Goal: Find specific page/section: Find specific page/section

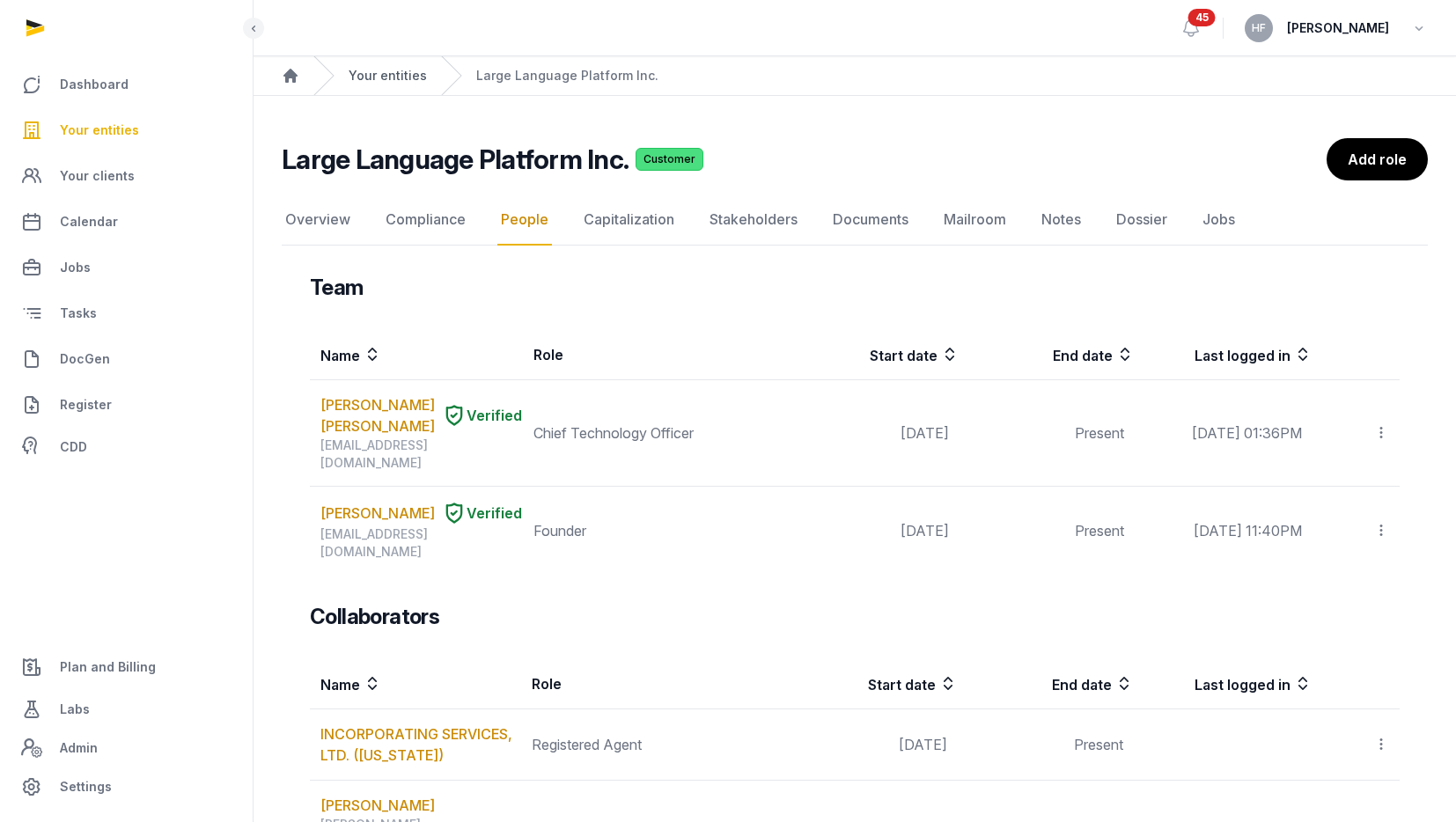
click at [373, 75] on link "Your entities" at bounding box center [388, 75] width 78 height 18
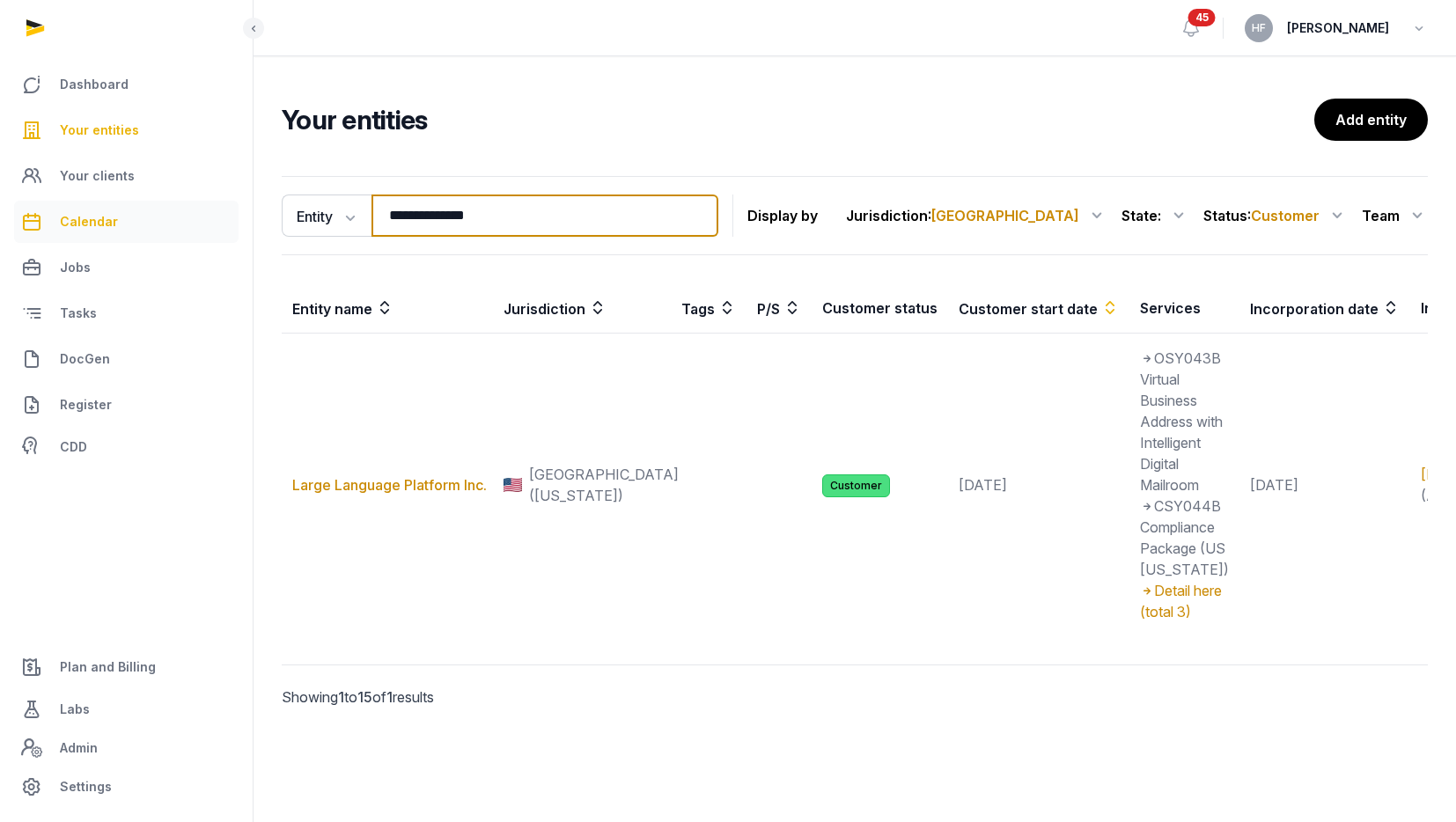
drag, startPoint x: 556, startPoint y: 217, endPoint x: 238, endPoint y: 217, distance: 318.0
click at [249, 217] on div "**********" at bounding box center [728, 411] width 1456 height 822
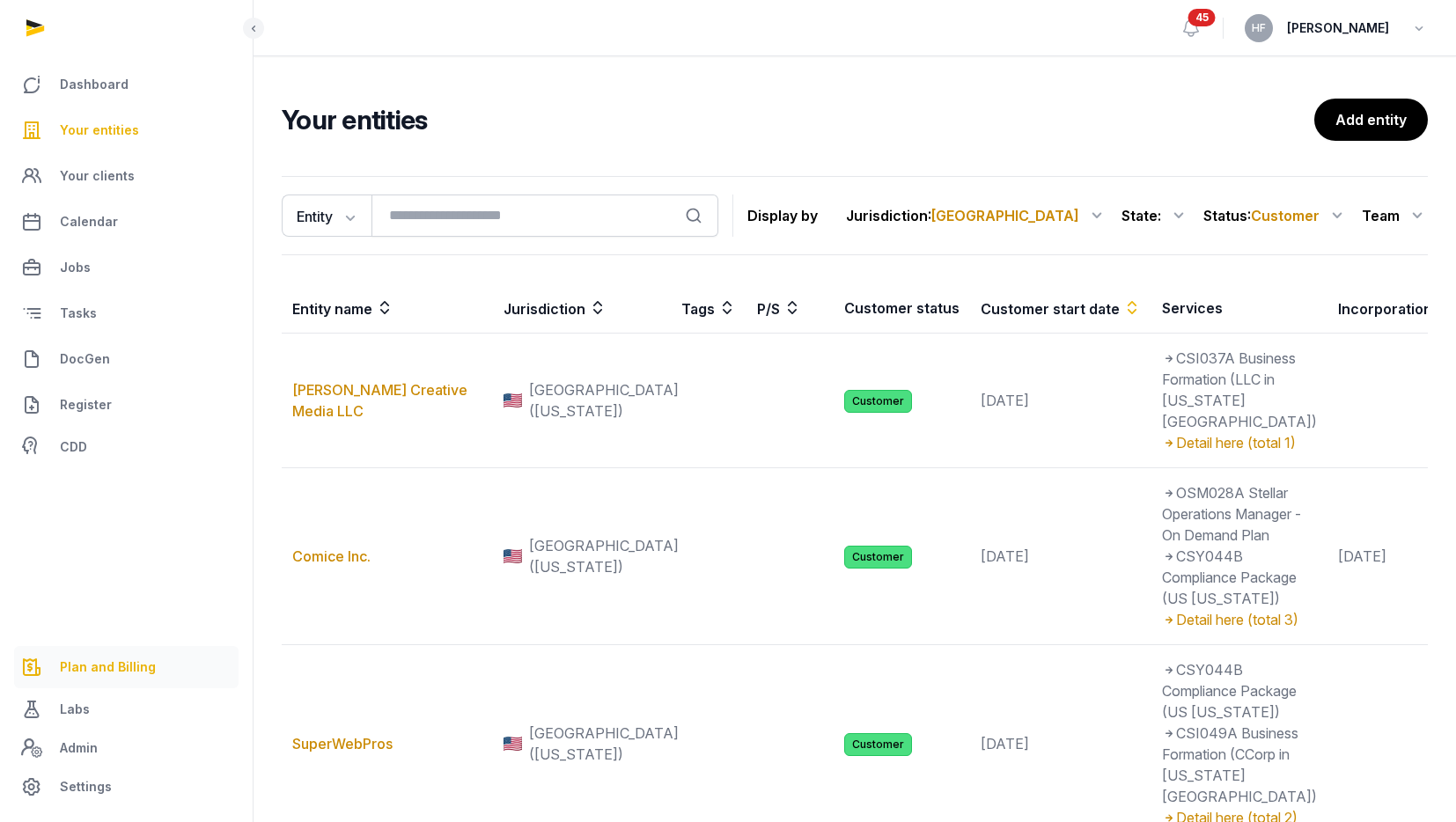
click at [111, 667] on span "Plan and Billing" at bounding box center [107, 667] width 96 height 21
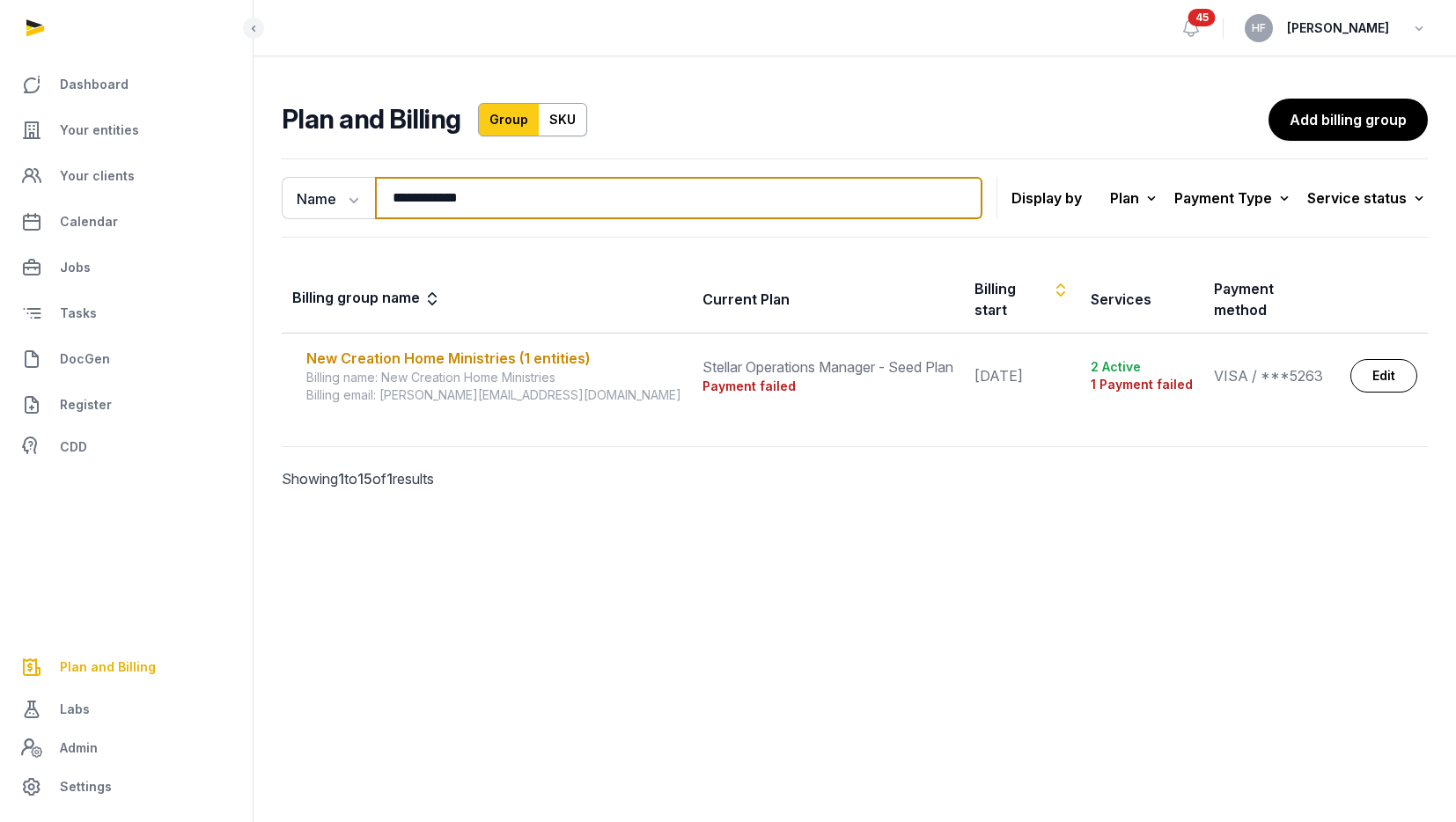
drag, startPoint x: 509, startPoint y: 203, endPoint x: 7, endPoint y: 210, distance: 502.0
click at [26, 204] on div "**********" at bounding box center [728, 411] width 1456 height 822
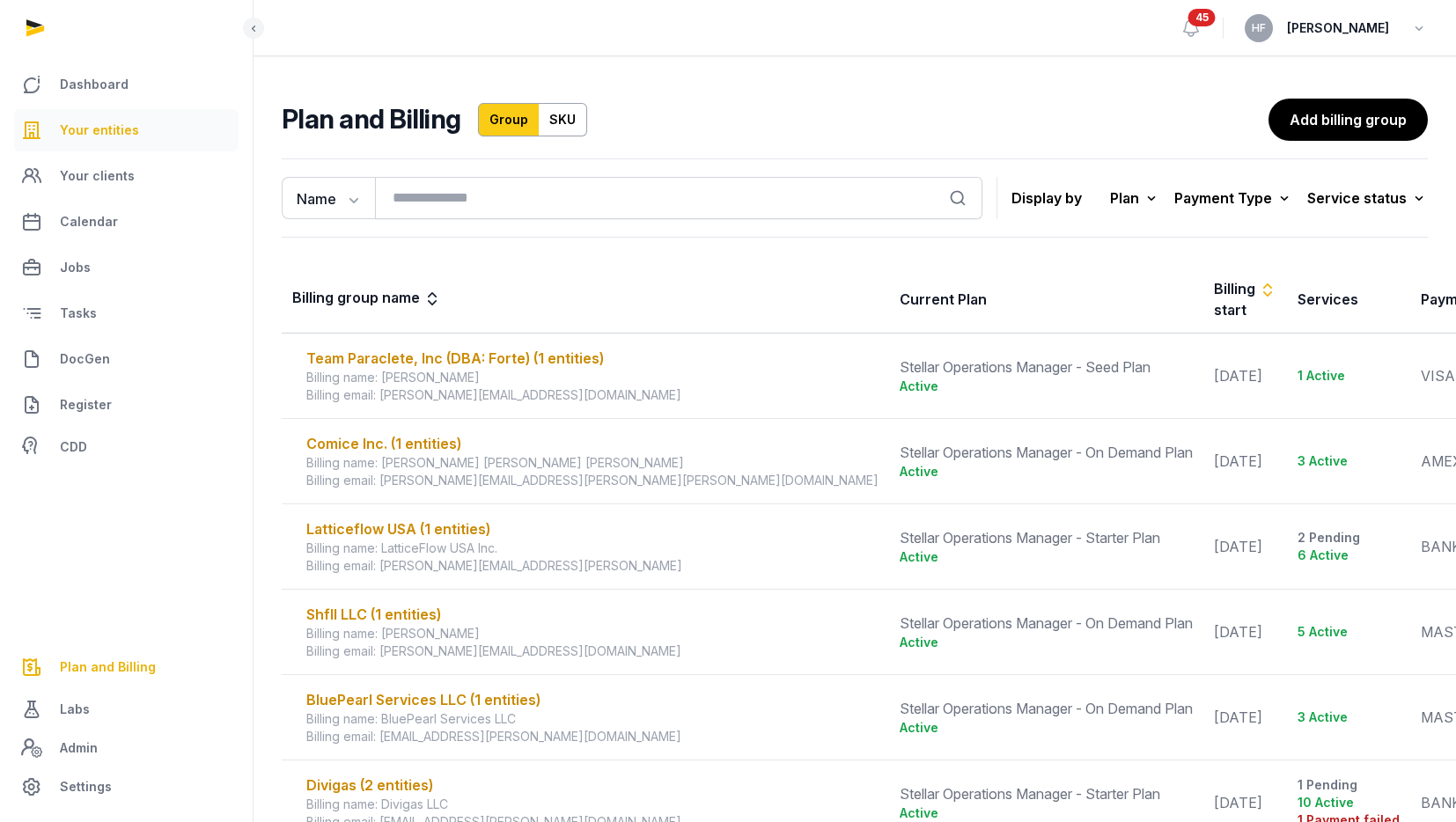
click at [161, 130] on link "Your entities" at bounding box center [126, 131] width 225 height 43
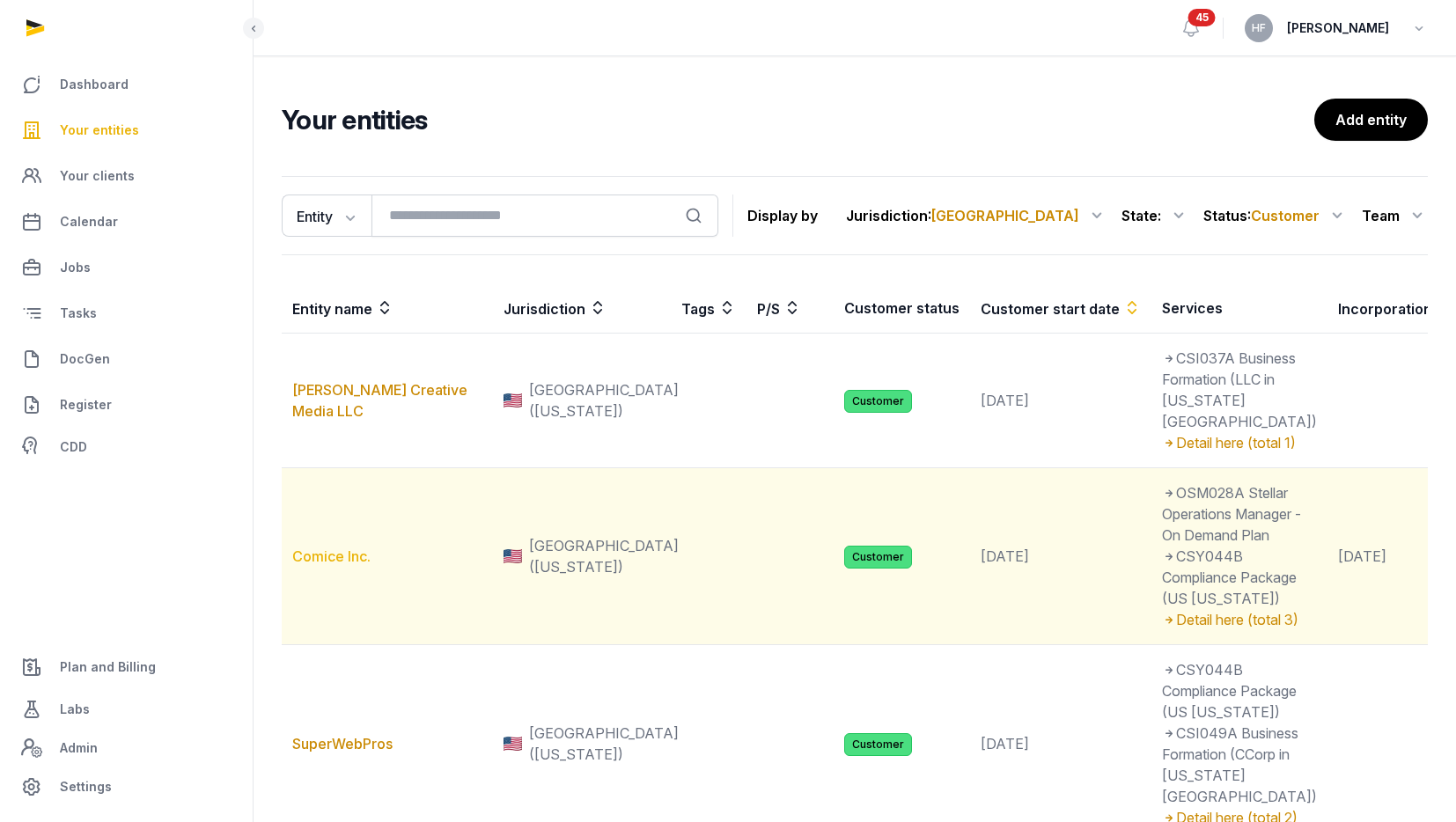
click at [361, 565] on link "Comice Inc." at bounding box center [331, 556] width 78 height 18
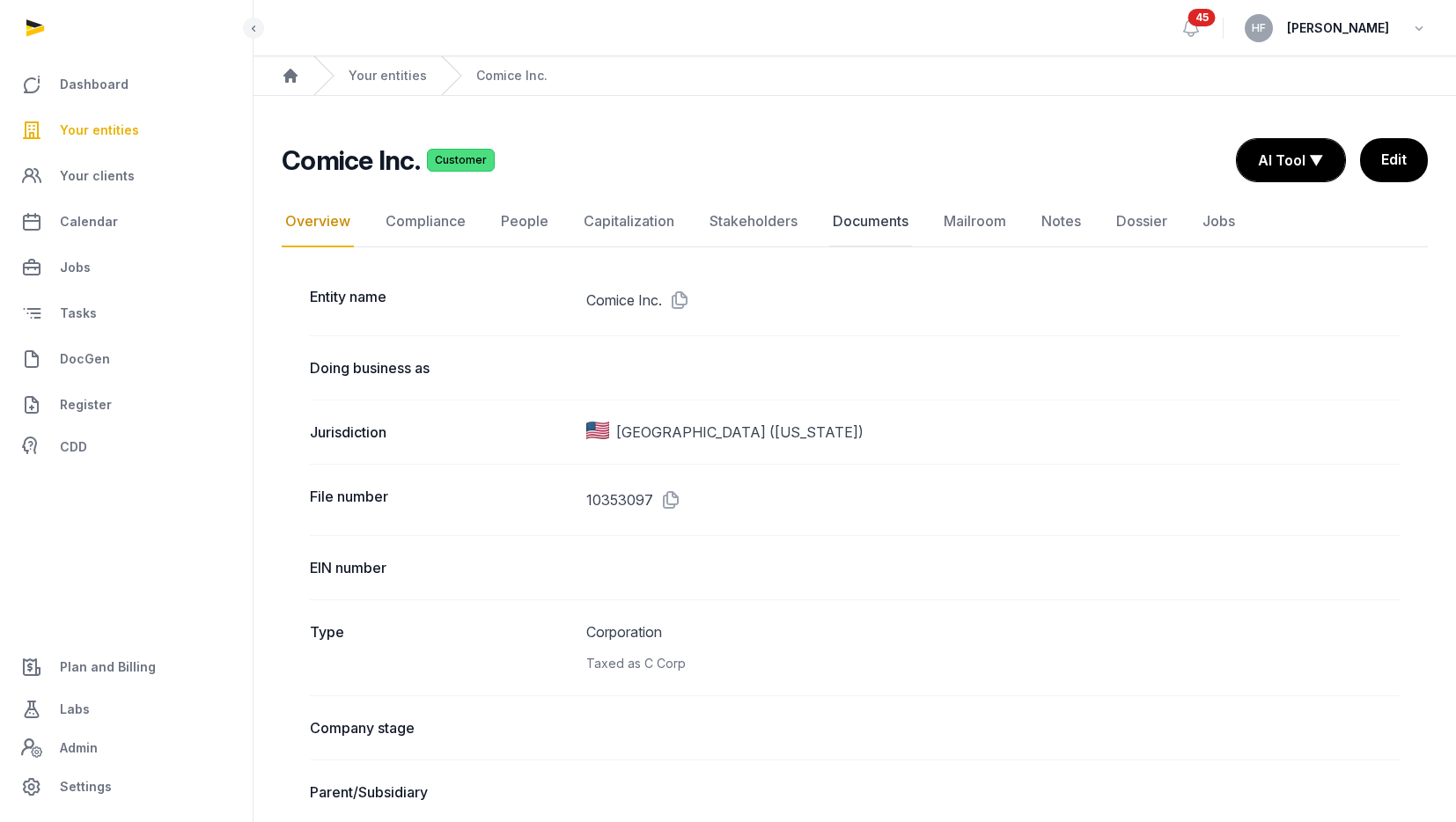
click at [883, 225] on link "Documents" at bounding box center [870, 222] width 83 height 51
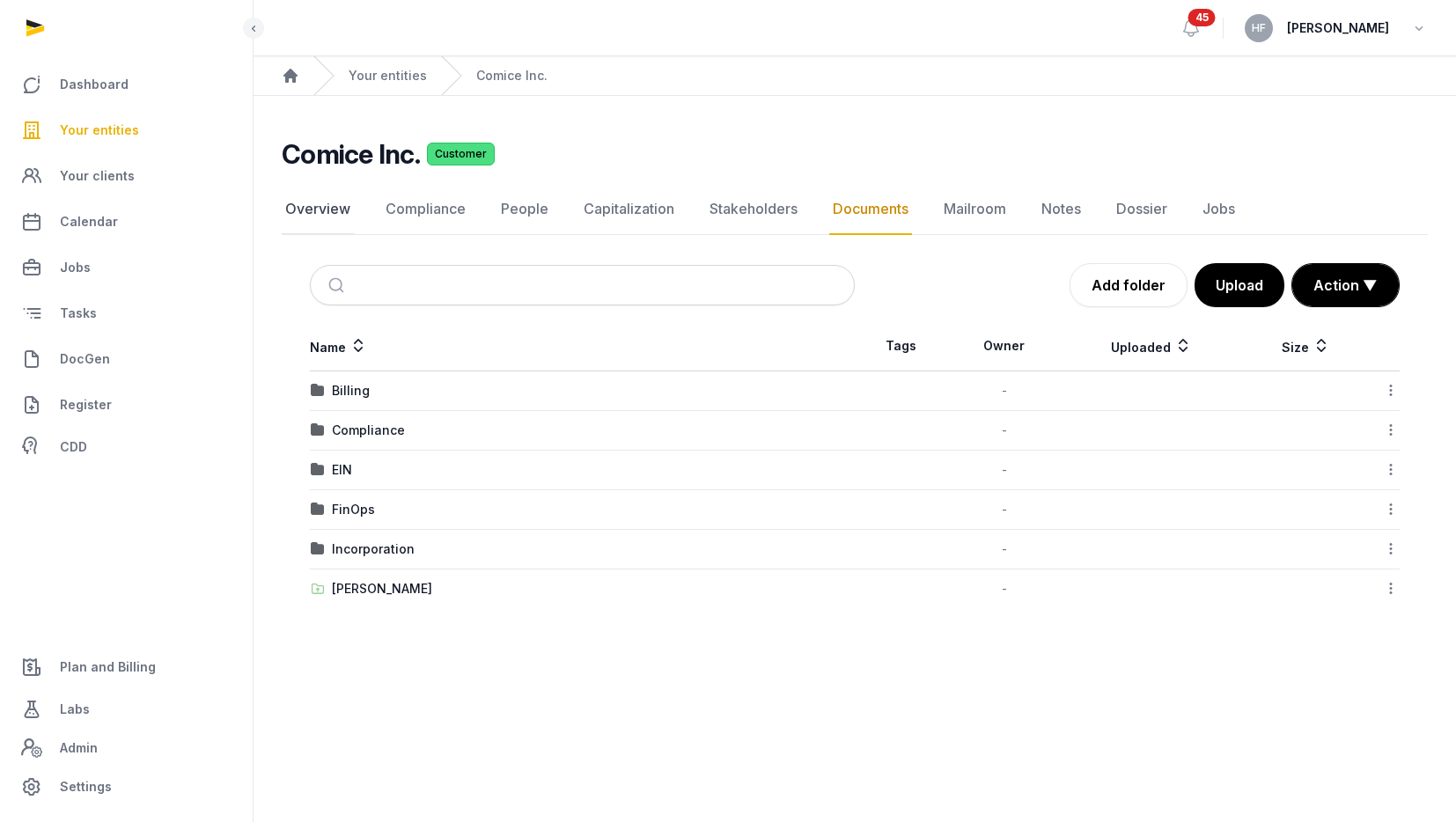
click at [341, 216] on link "Overview" at bounding box center [318, 209] width 72 height 51
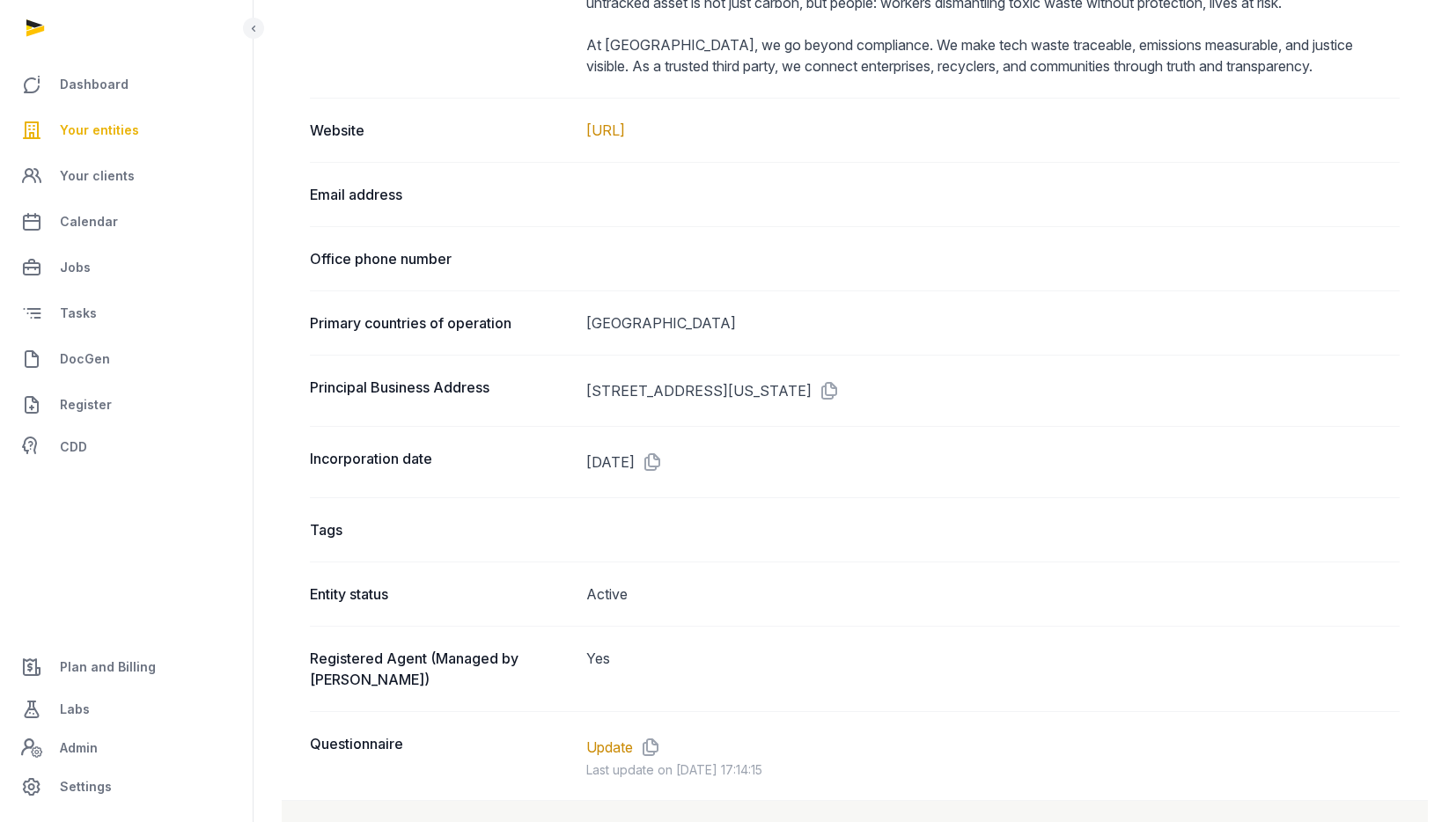
scroll to position [993, 0]
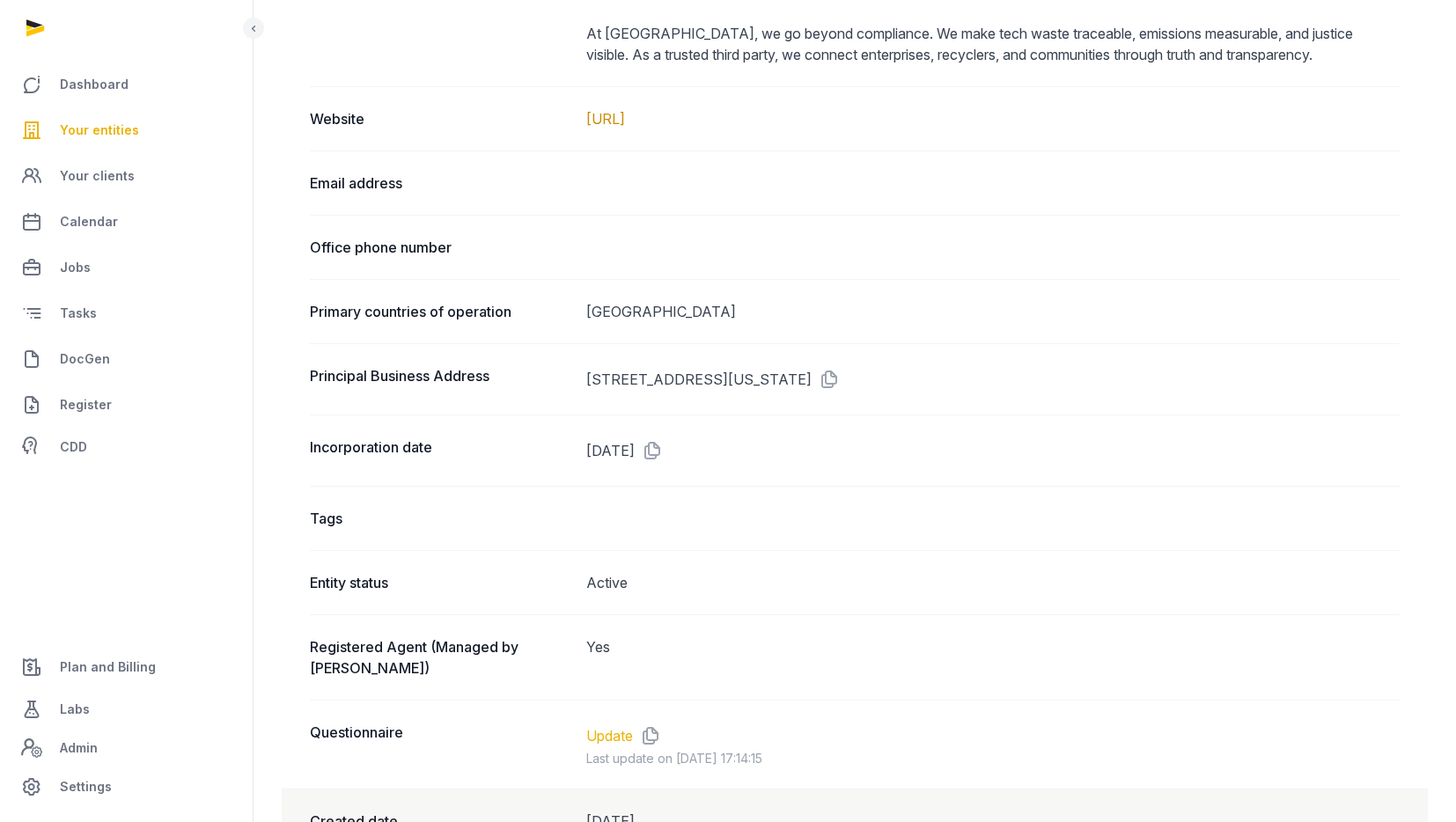
click at [610, 726] on link "Update" at bounding box center [610, 736] width 46 height 21
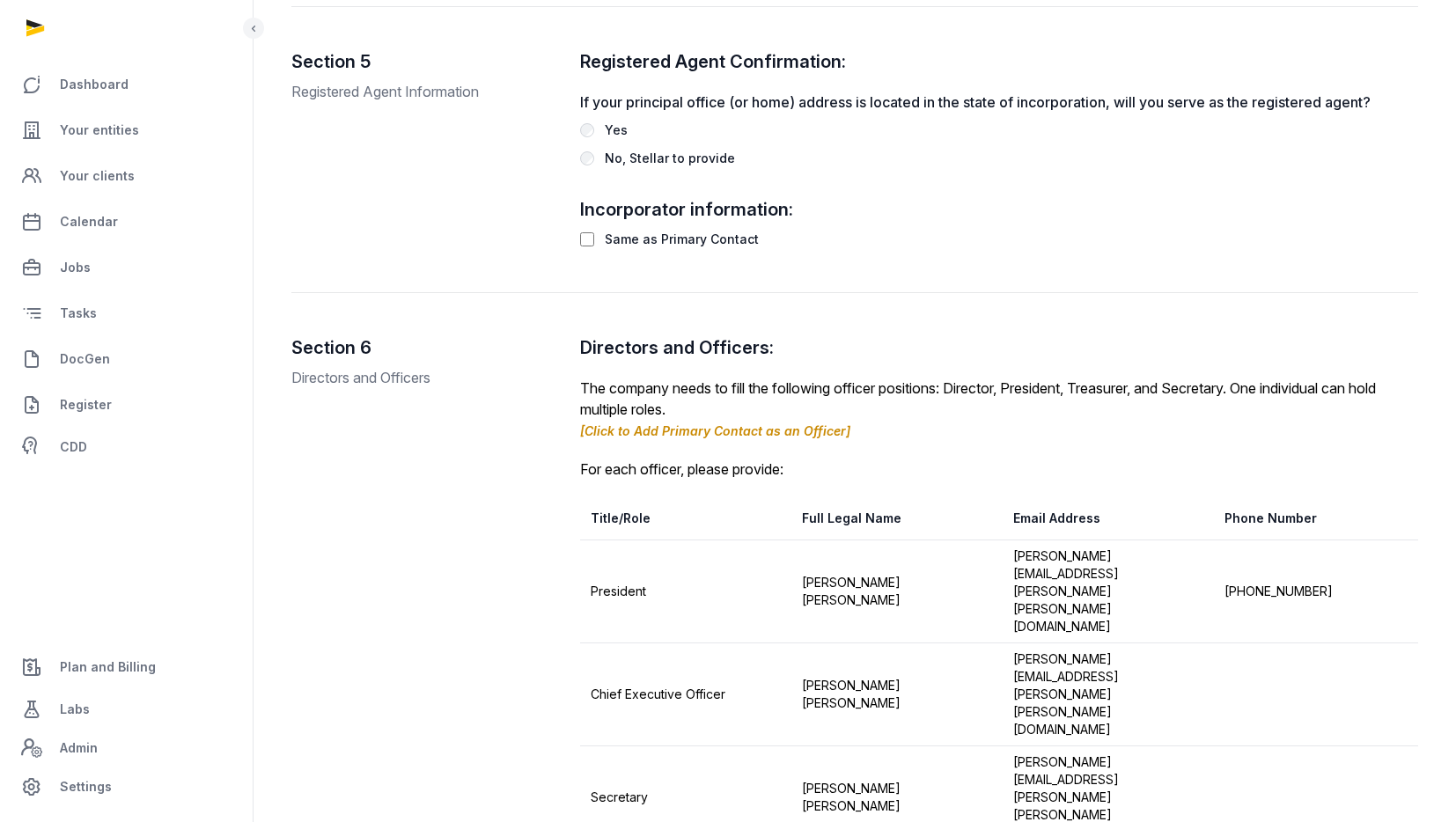
scroll to position [2099, 0]
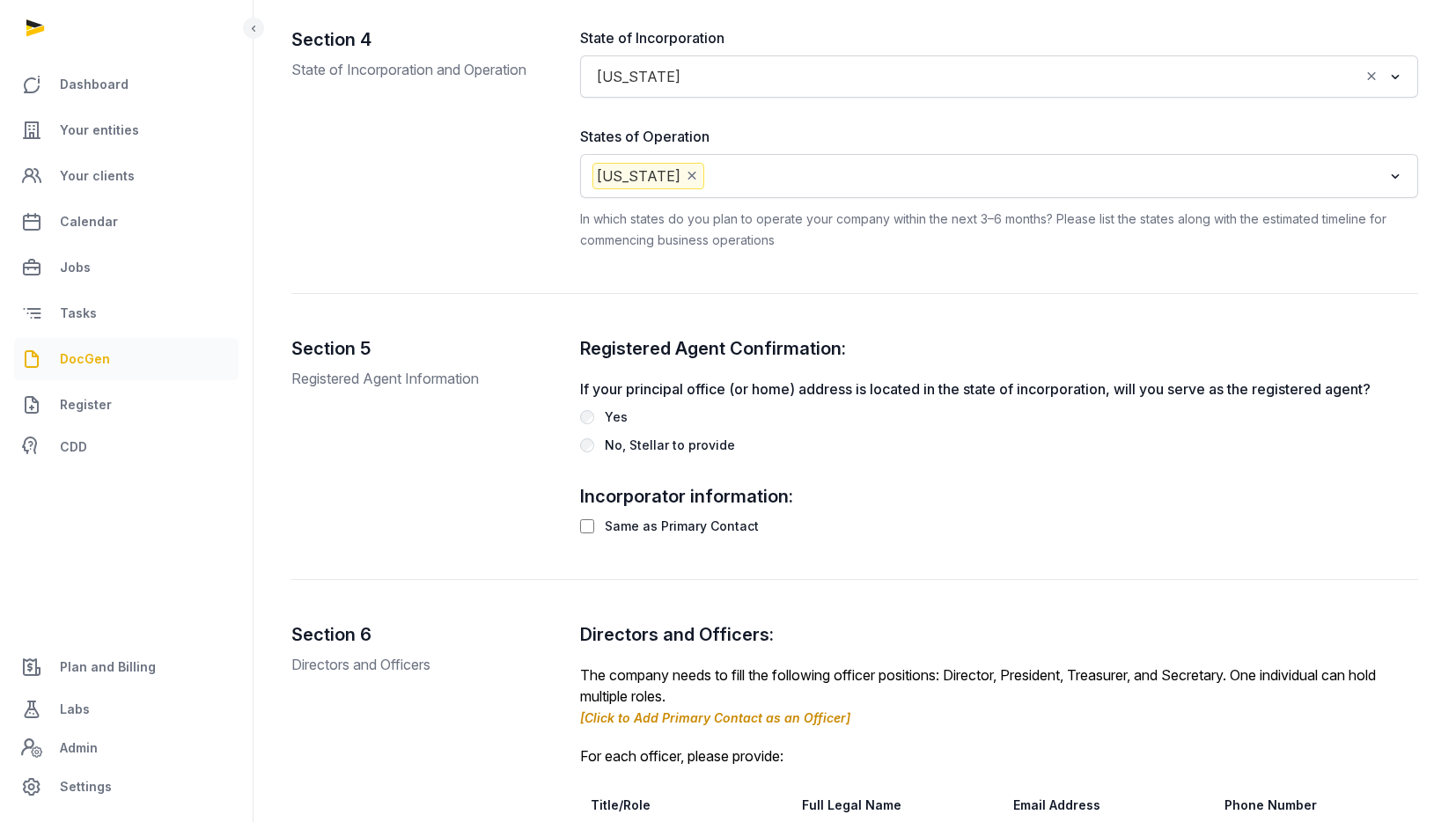
click at [99, 356] on span "DocGen" at bounding box center [84, 359] width 50 height 21
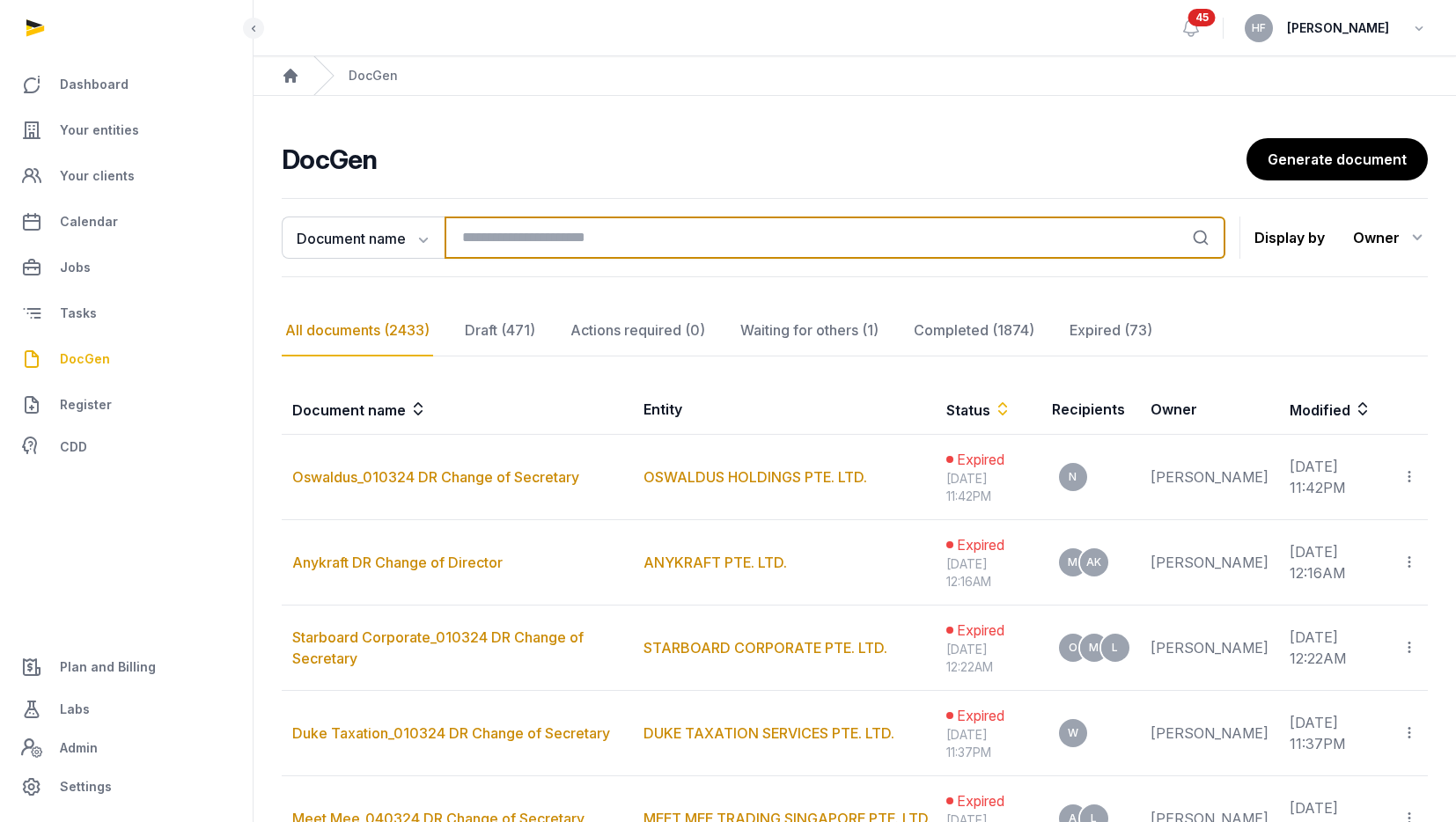
click at [487, 225] on input "search" at bounding box center [834, 238] width 780 height 43
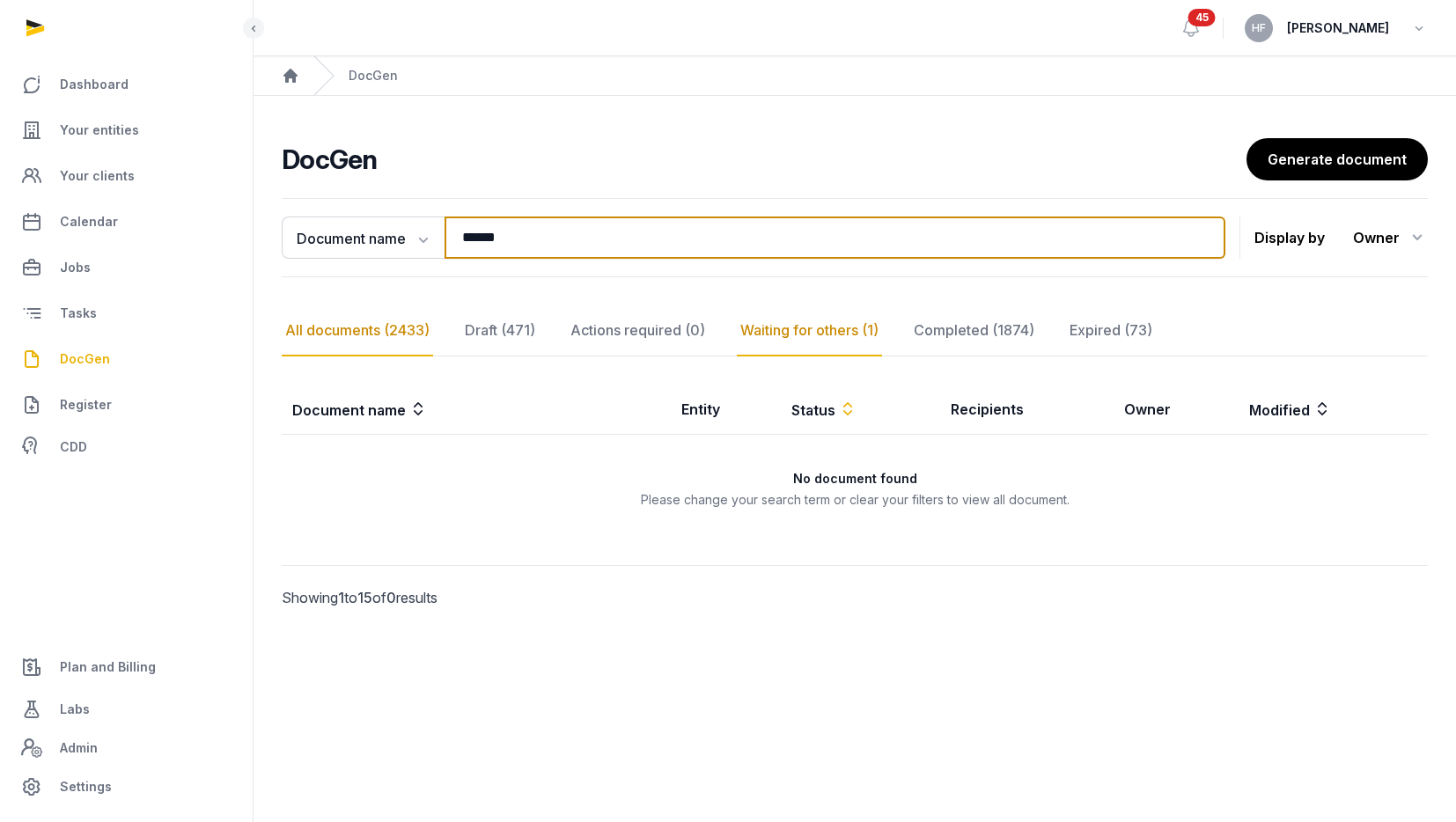
type input "******"
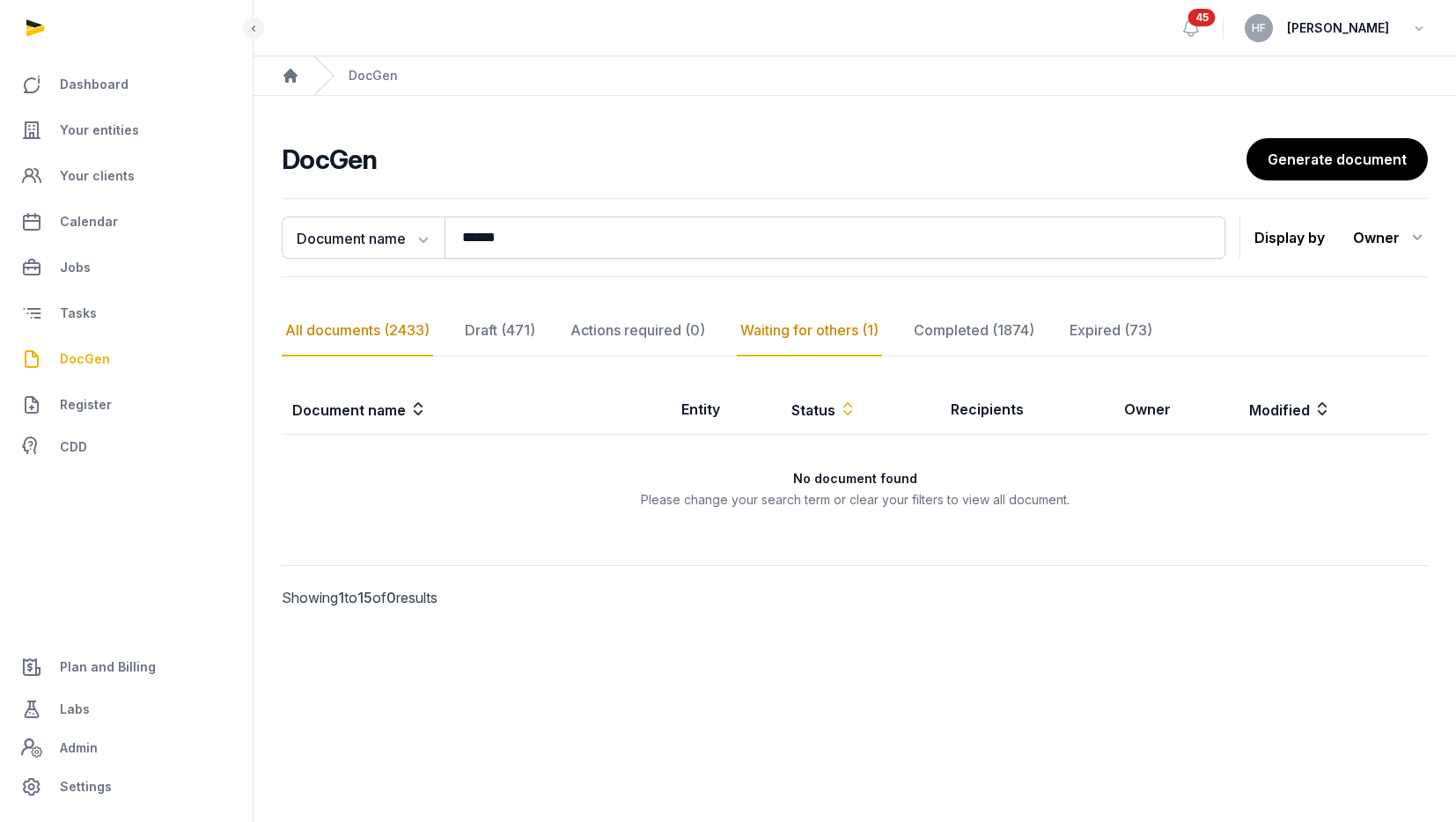
click at [766, 329] on div "Waiting for others (1)" at bounding box center [809, 330] width 146 height 51
click at [502, 326] on div "Draft (471)" at bounding box center [499, 330] width 77 height 51
click at [390, 335] on div "All documents (2433)" at bounding box center [357, 330] width 151 height 51
click at [409, 243] on button "Document name" at bounding box center [363, 238] width 162 height 43
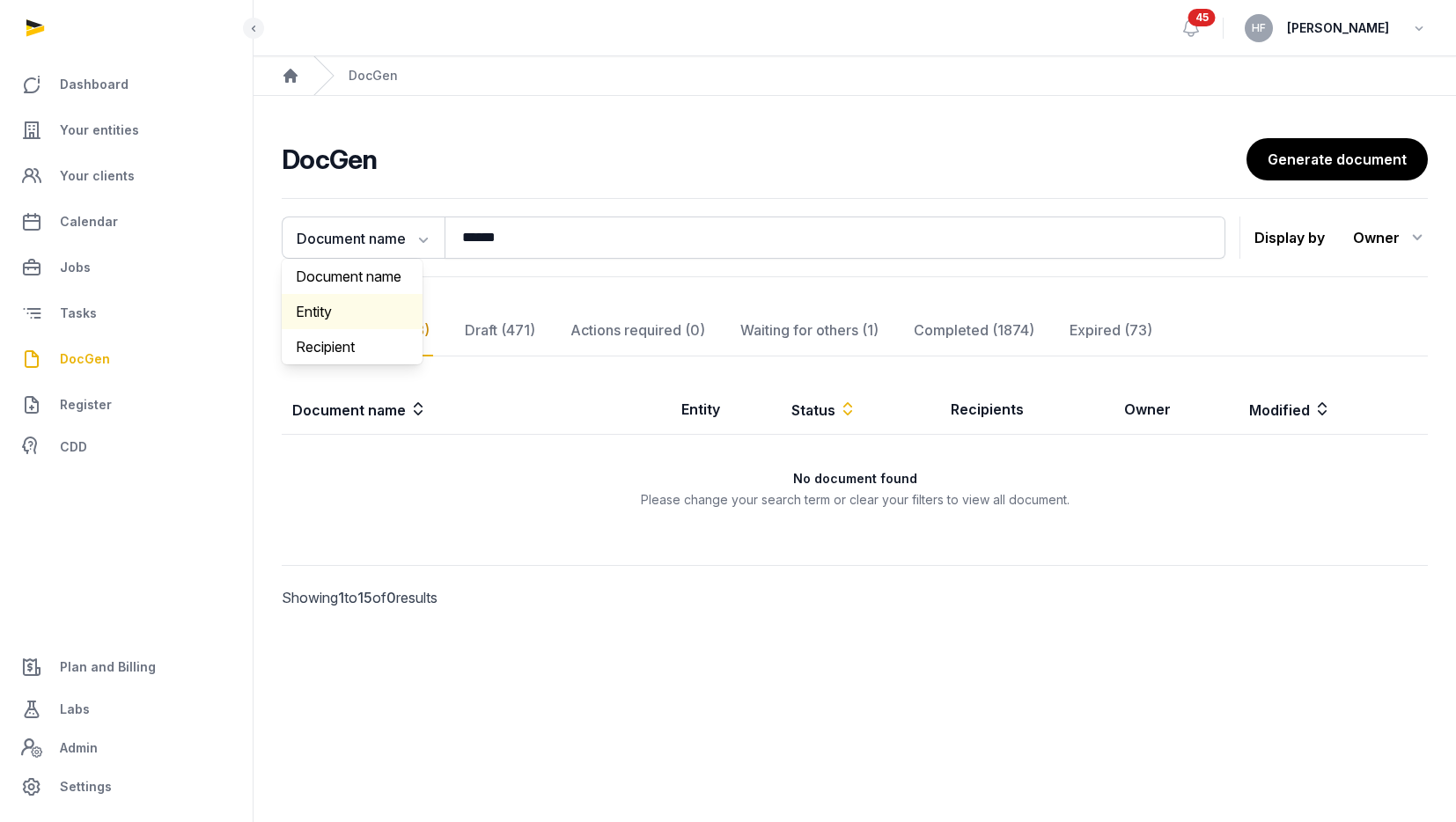
click at [362, 316] on div "Entity" at bounding box center [353, 312] width 141 height 35
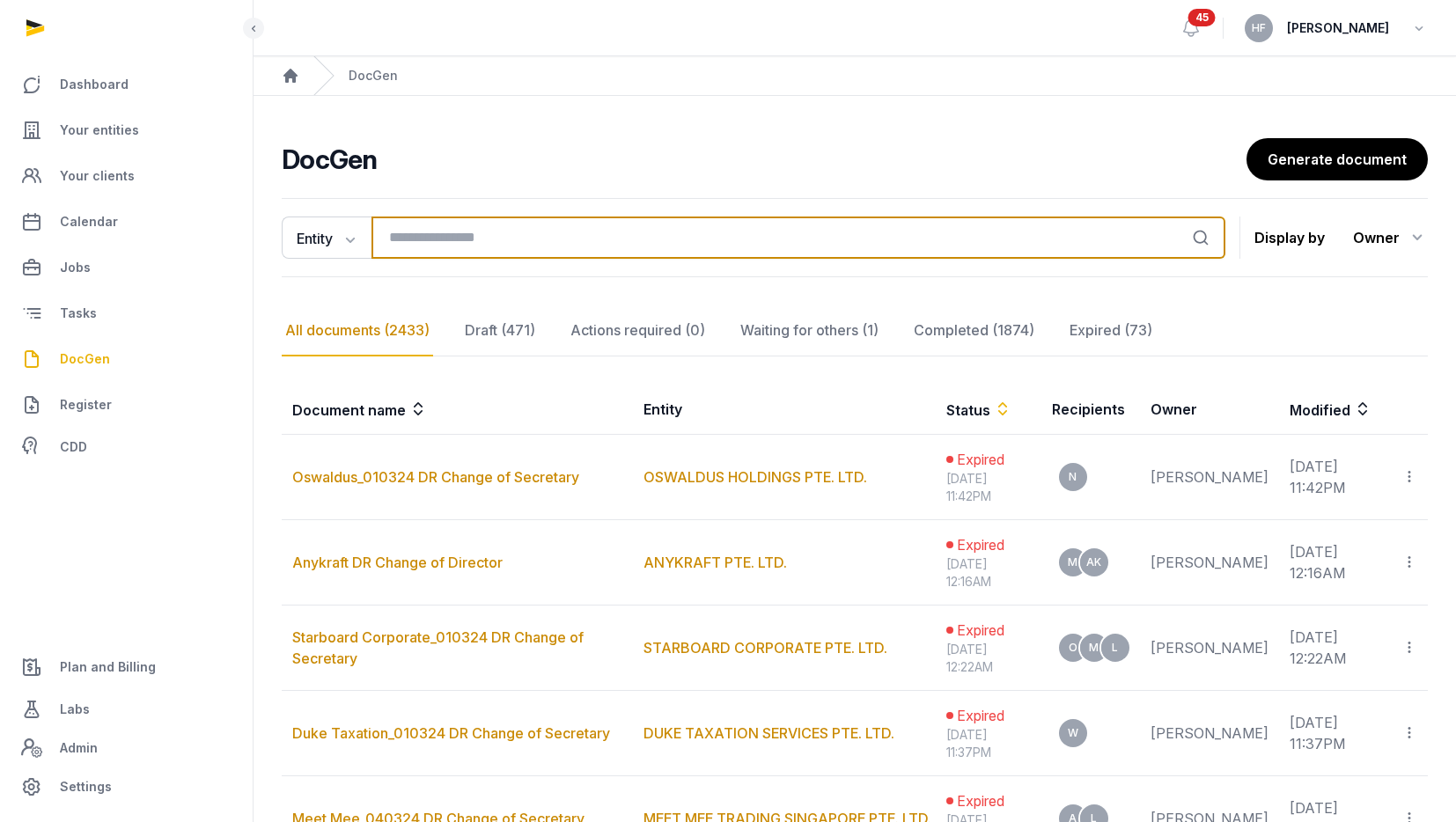
click at [535, 237] on input "search" at bounding box center [798, 238] width 854 height 43
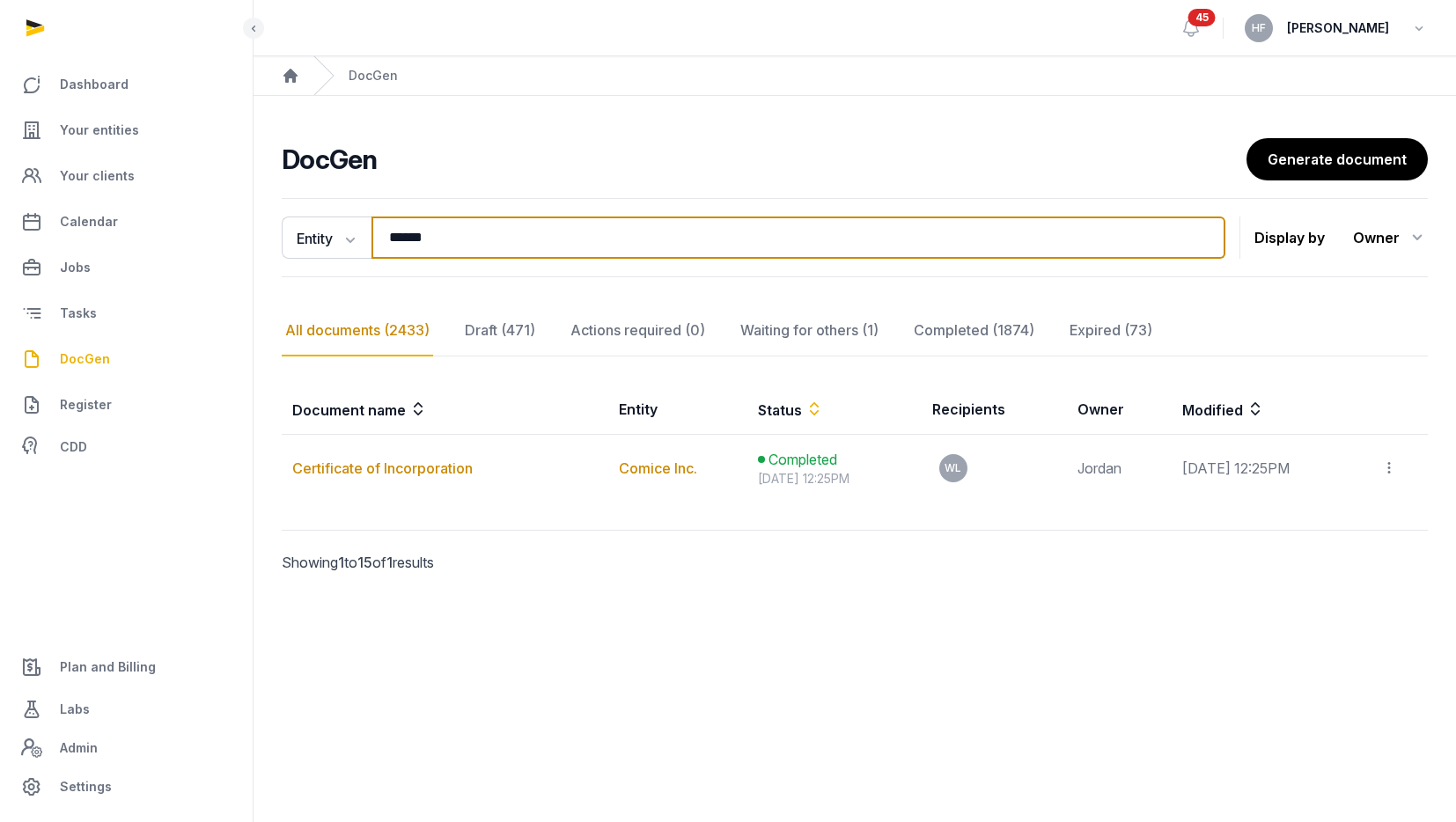
type input "******"
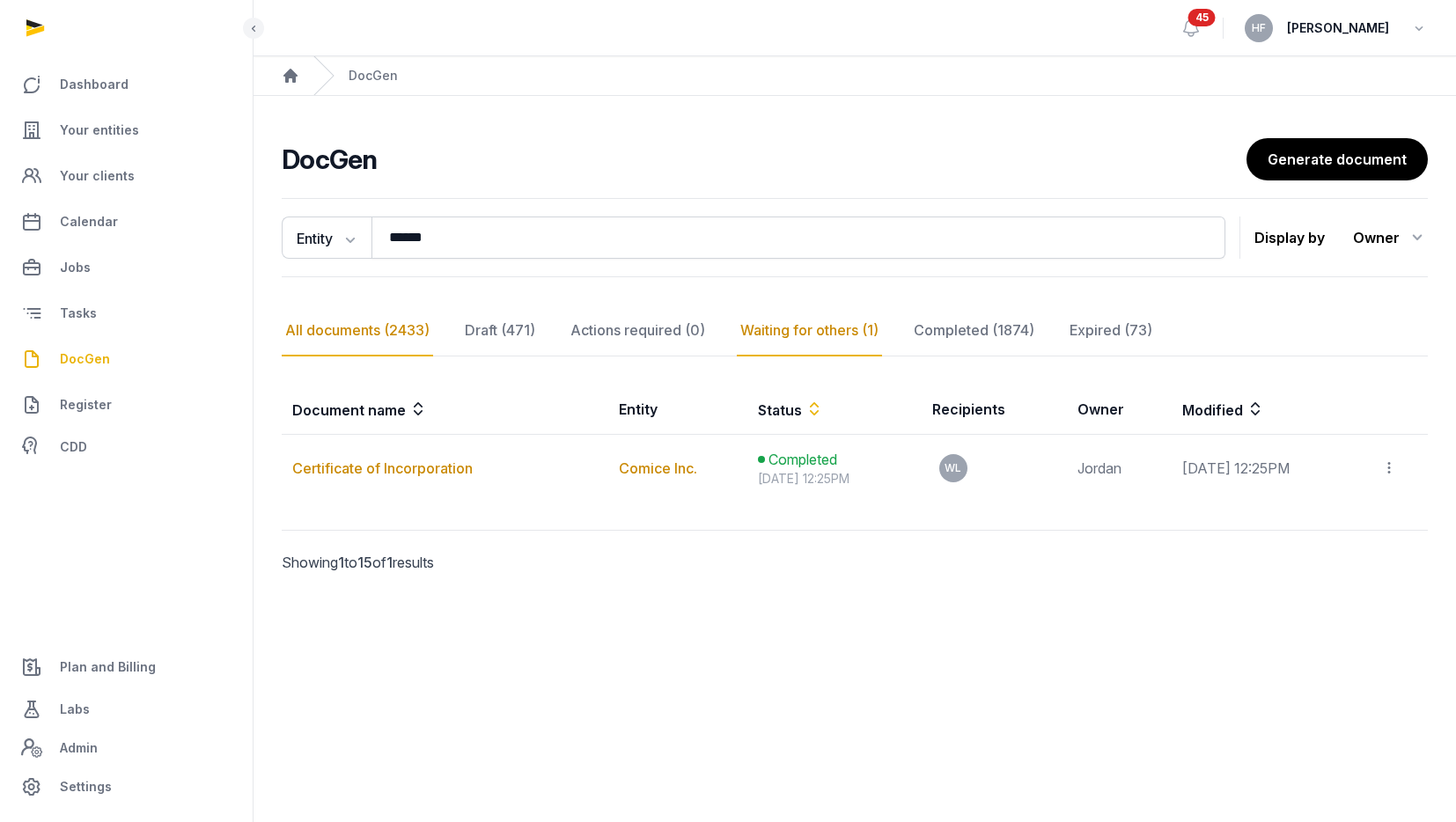
click at [841, 325] on div "Waiting for others (1)" at bounding box center [809, 330] width 146 height 51
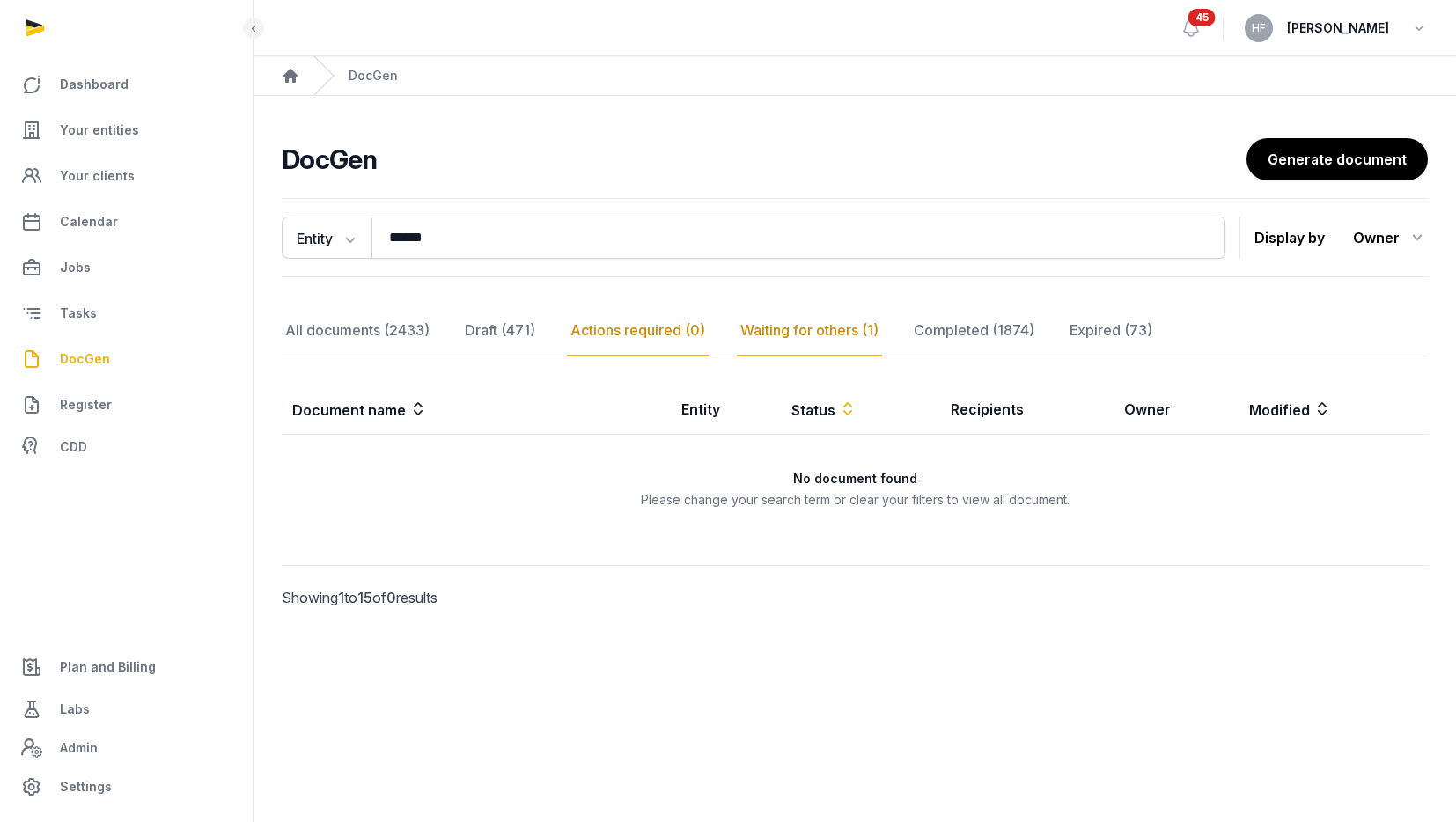
click at [644, 335] on div "Actions required (0)" at bounding box center [638, 330] width 142 height 51
click at [933, 324] on div "Completed (1874)" at bounding box center [974, 330] width 128 height 51
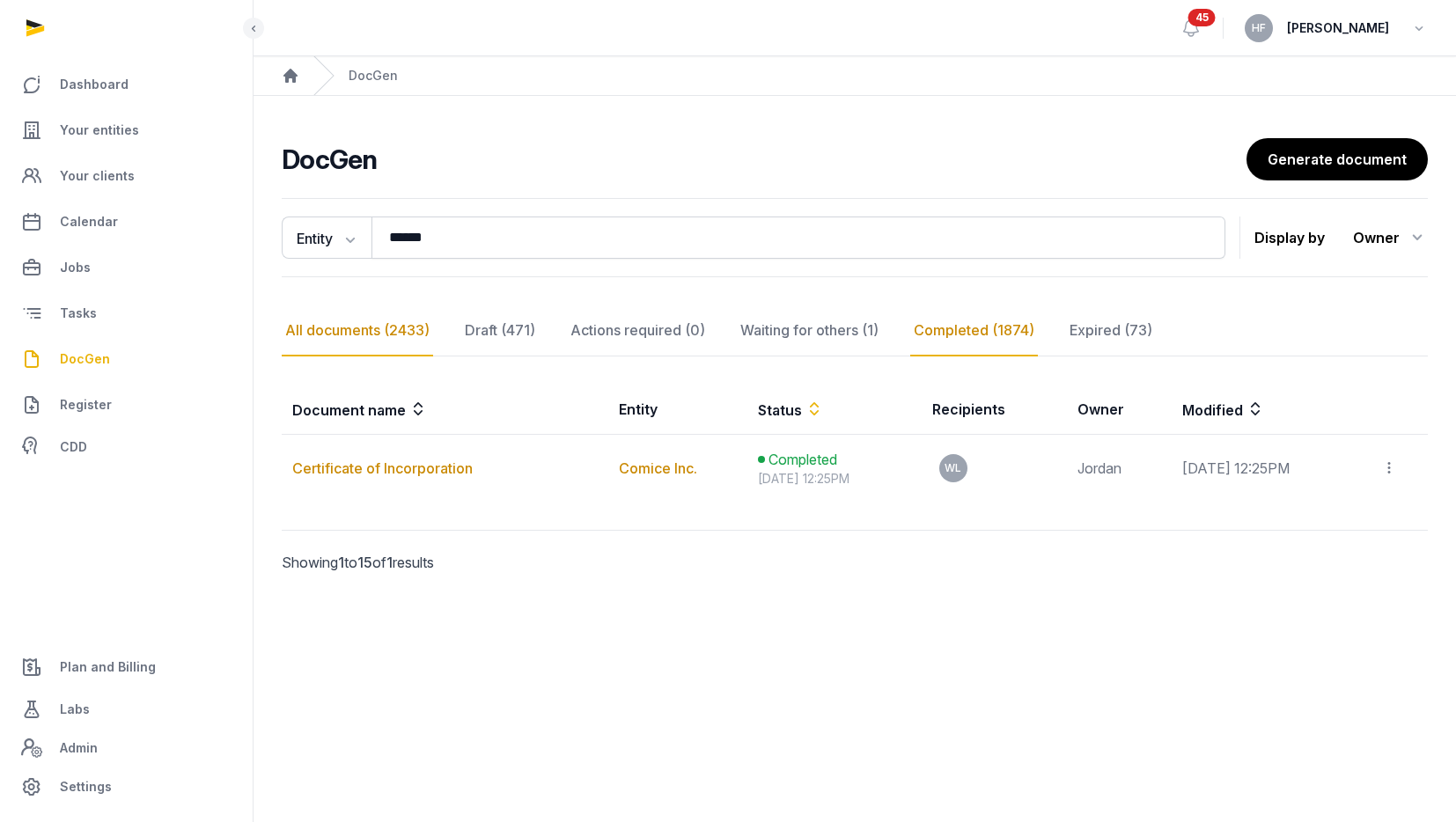
click at [359, 335] on div "All documents (2433)" at bounding box center [357, 330] width 151 height 51
click at [110, 132] on span "Your entities" at bounding box center [98, 130] width 79 height 21
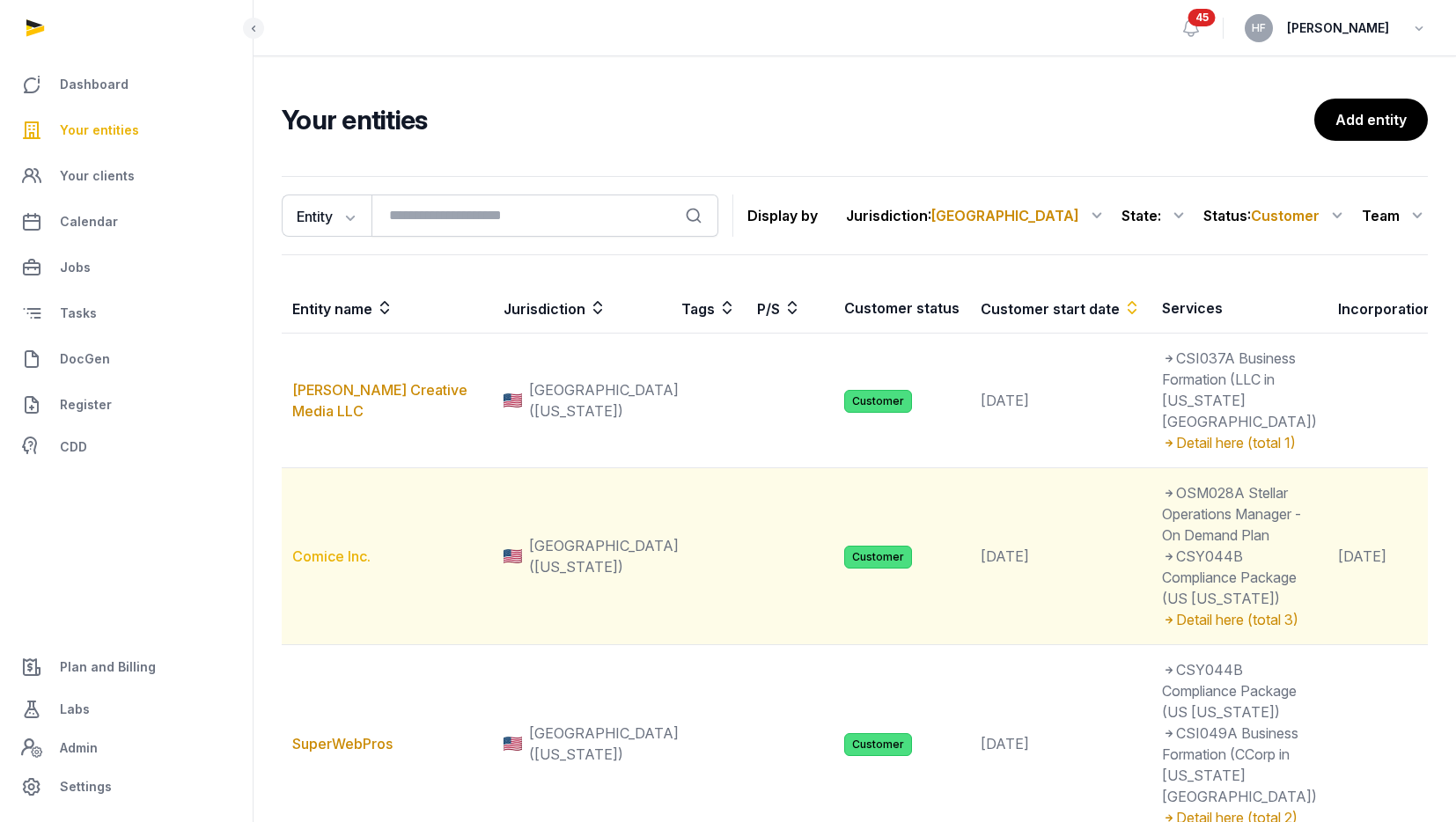
click at [345, 565] on link "Comice Inc." at bounding box center [331, 556] width 78 height 18
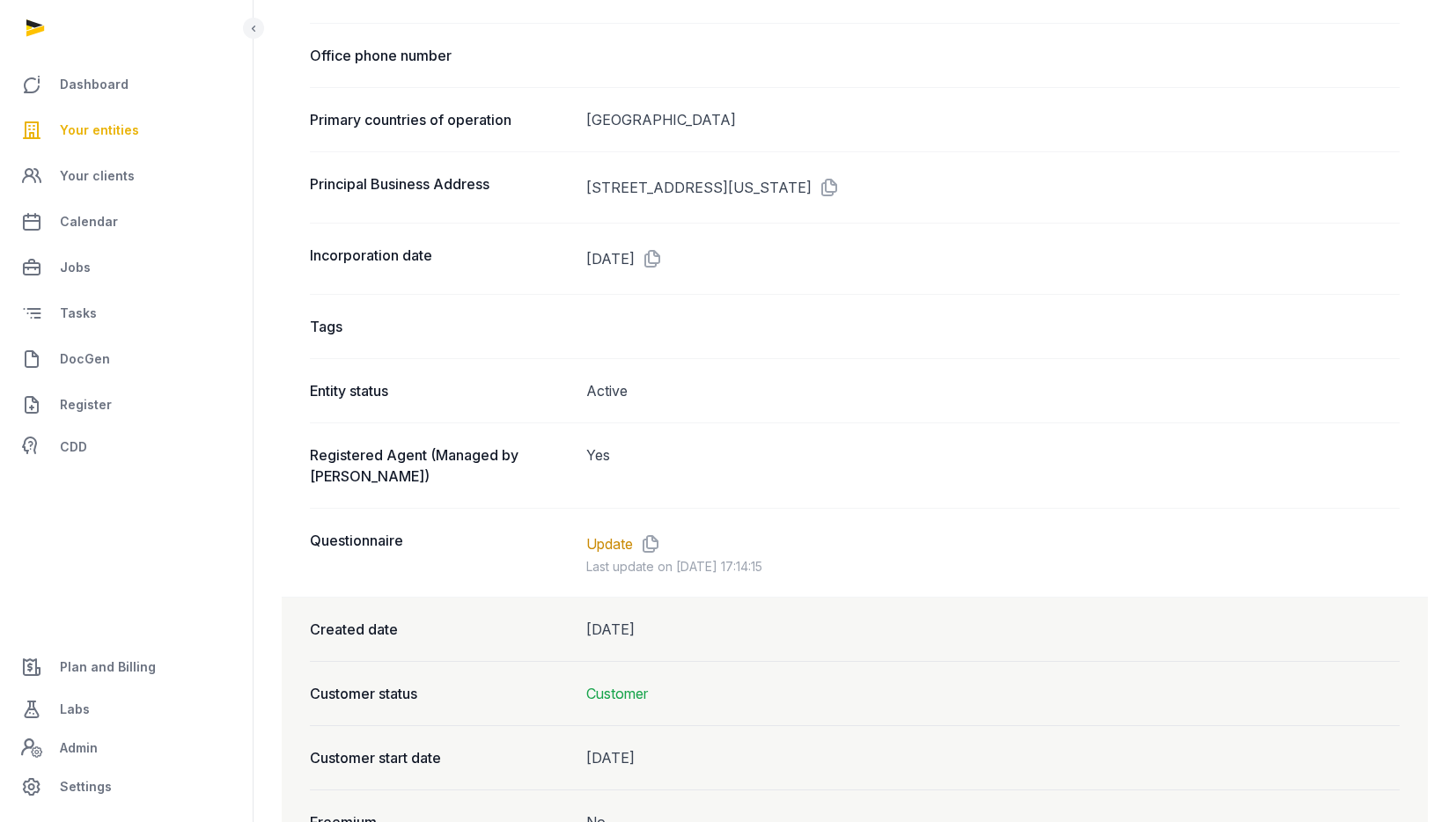
scroll to position [1187, 0]
click at [617, 532] on link "Update" at bounding box center [610, 542] width 46 height 21
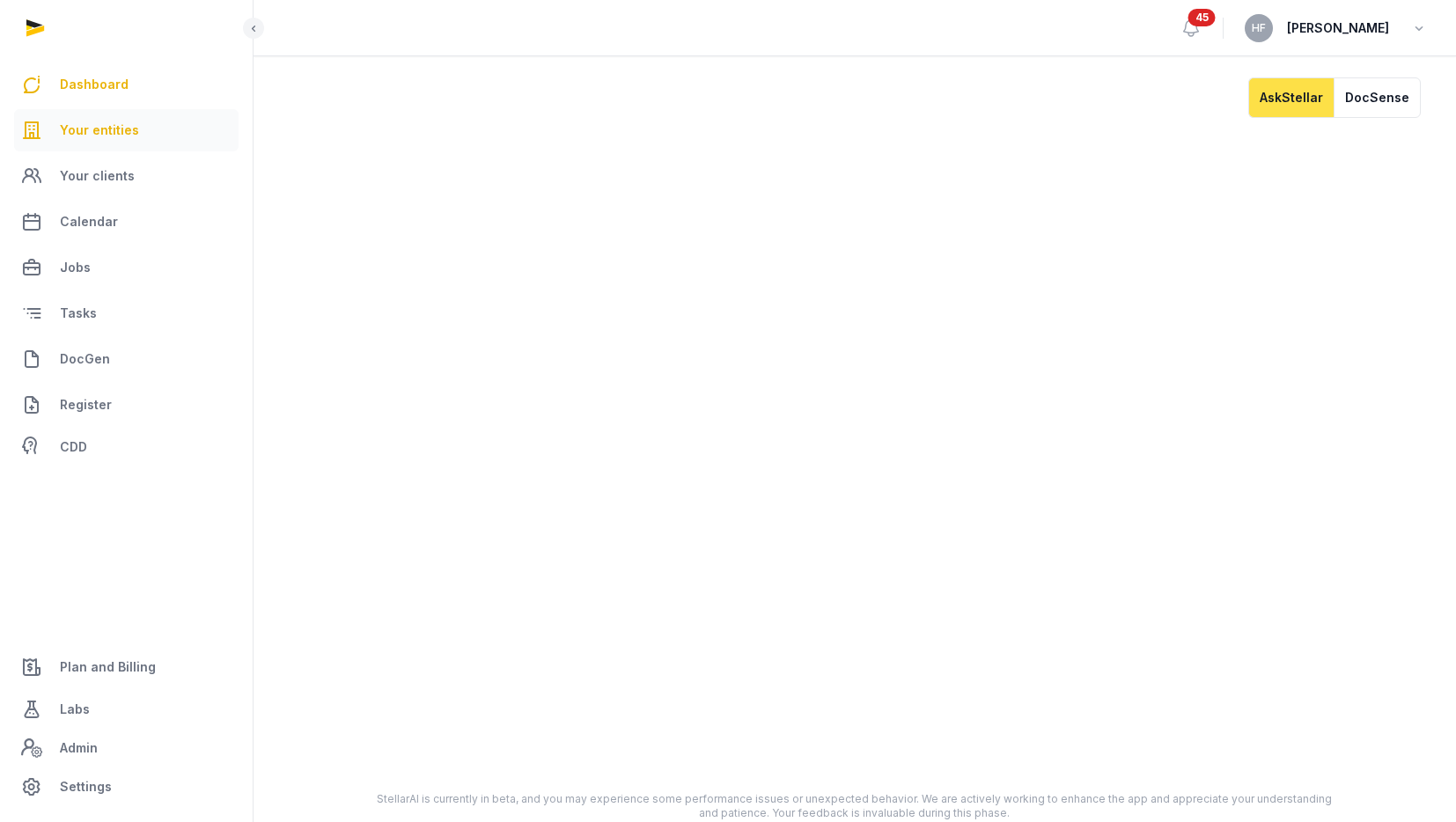
click at [103, 134] on span "Your entities" at bounding box center [98, 130] width 79 height 21
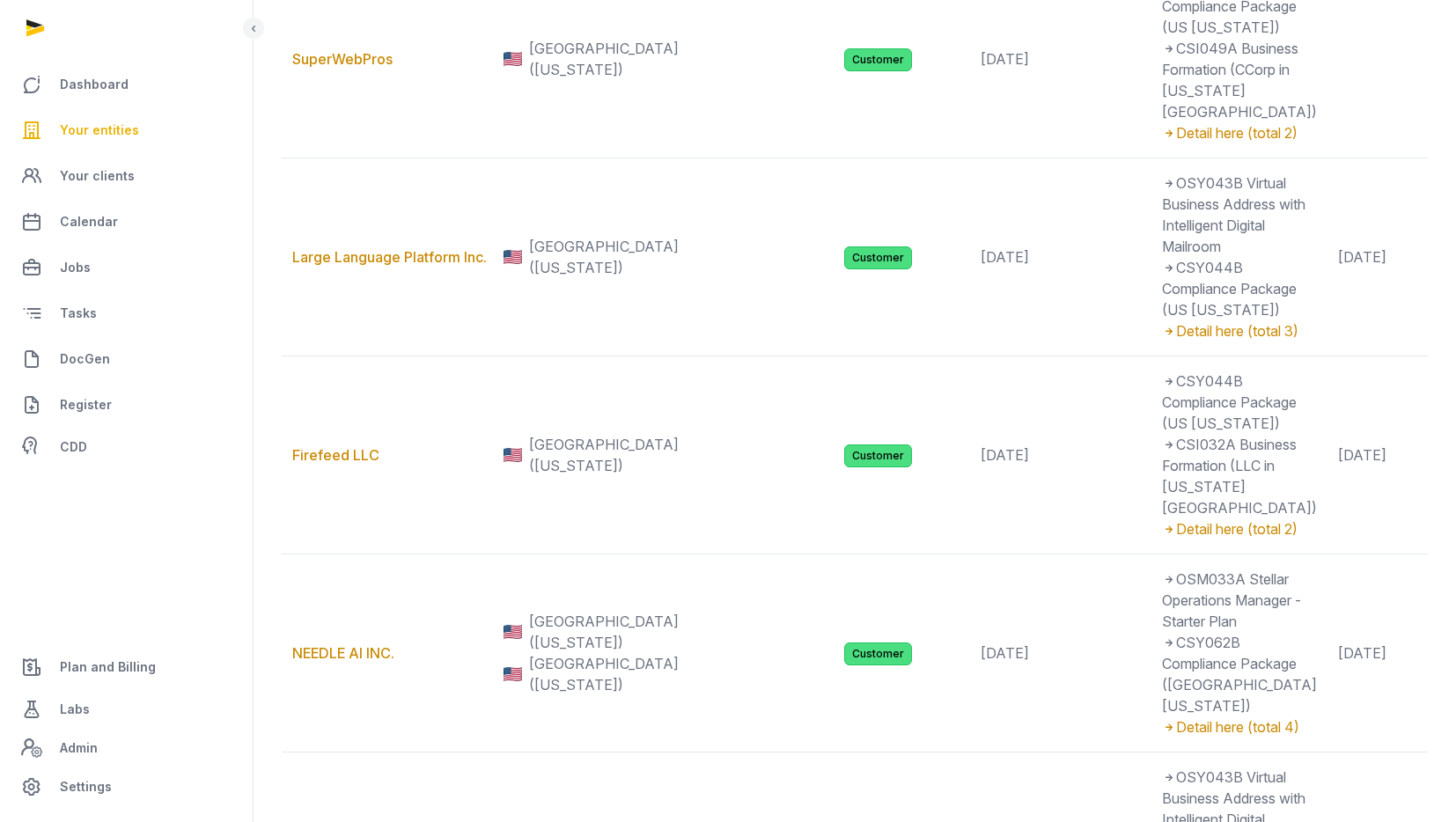
scroll to position [701, 0]
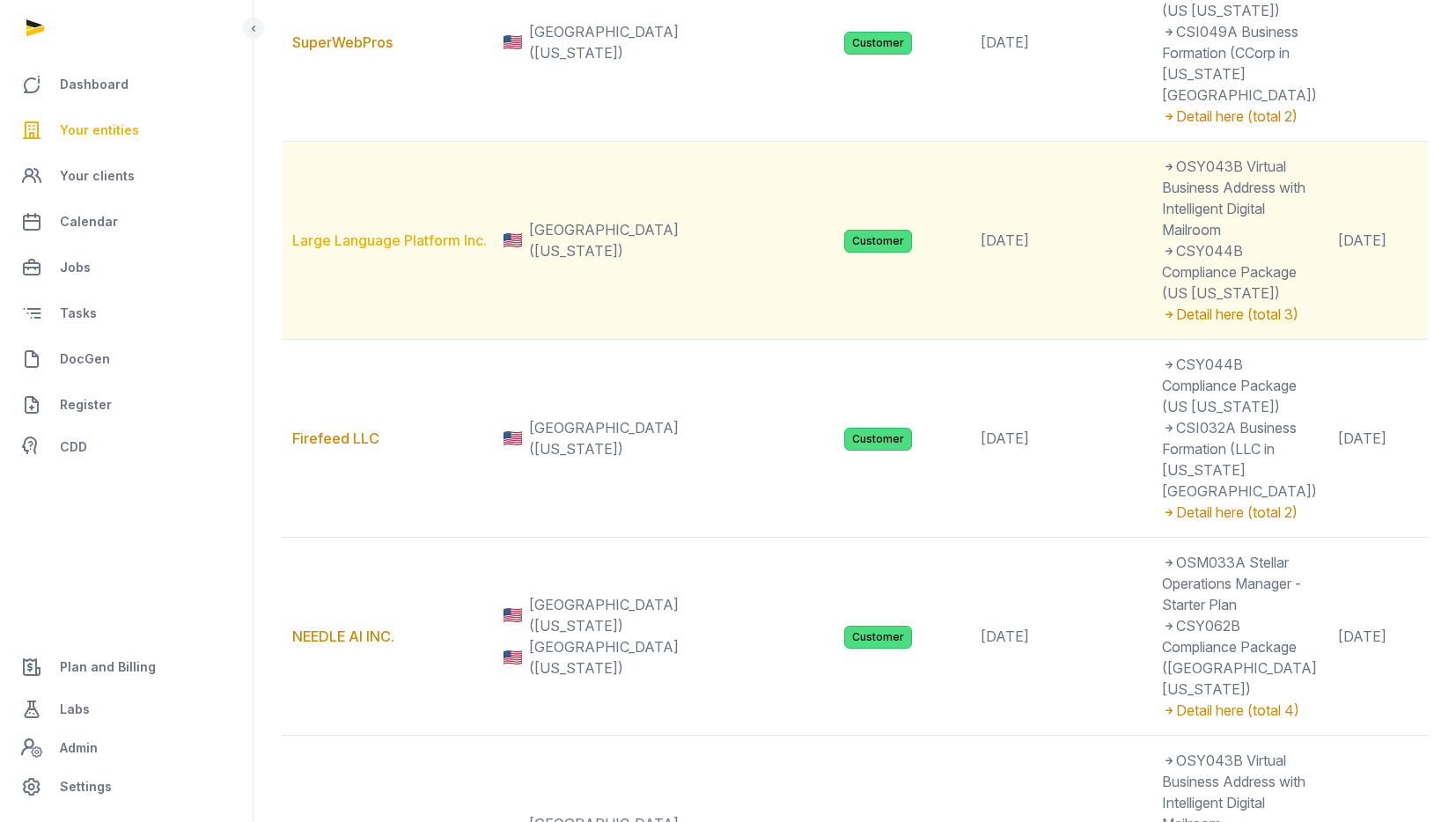
click at [451, 249] on link "Large Language Platform Inc." at bounding box center [390, 239] width 195 height 18
